Goal: Task Accomplishment & Management: Manage account settings

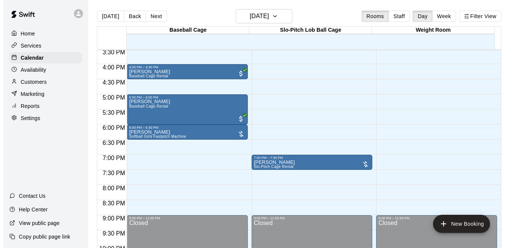
scroll to position [446, 0]
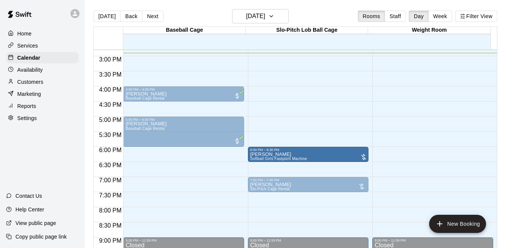
drag, startPoint x: 177, startPoint y: 153, endPoint x: 270, endPoint y: 159, distance: 92.6
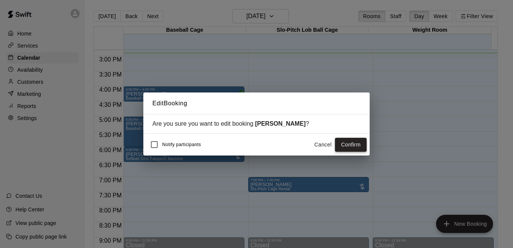
click at [347, 149] on button "Confirm" at bounding box center [351, 145] width 32 height 14
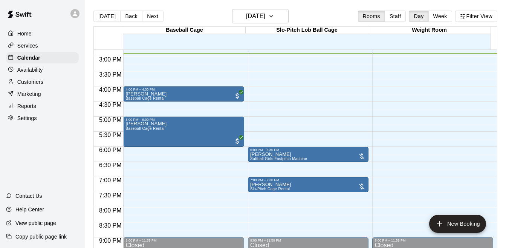
click at [242, 58] on div at bounding box center [186, 60] width 124 height 8
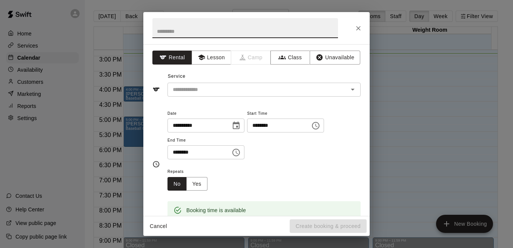
click at [320, 65] on div "**********" at bounding box center [256, 130] width 226 height 172
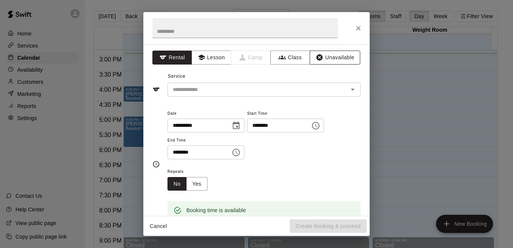
click at [323, 61] on button "Unavailable" at bounding box center [335, 58] width 51 height 14
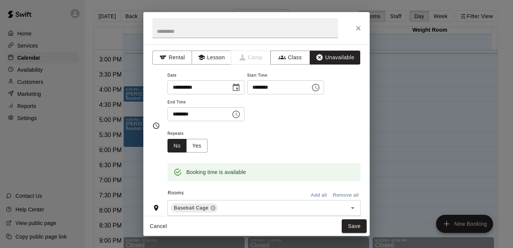
click at [241, 116] on icon "Choose time, selected time is 3:30 PM" at bounding box center [235, 114] width 9 height 9
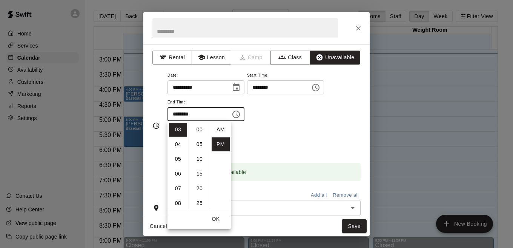
scroll to position [14, 0]
click at [178, 144] on li "04" at bounding box center [178, 144] width 18 height 14
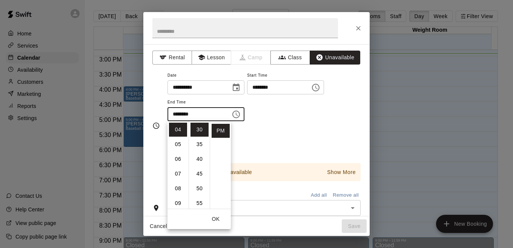
scroll to position [0, 0]
click at [199, 129] on li "00" at bounding box center [199, 130] width 18 height 14
type input "********"
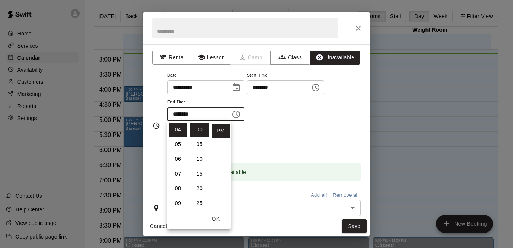
click at [310, 196] on button "Add all" at bounding box center [319, 195] width 24 height 12
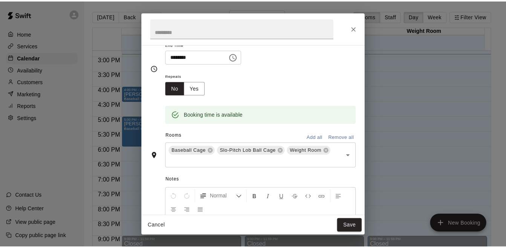
scroll to position [82, 0]
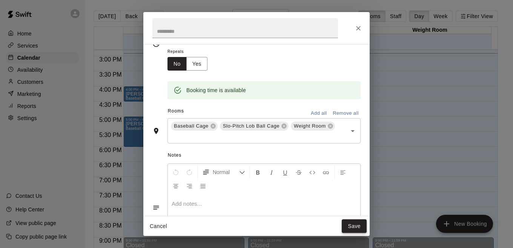
click at [350, 223] on button "Save" at bounding box center [354, 226] width 25 height 14
